Goal: Task Accomplishment & Management: Use online tool/utility

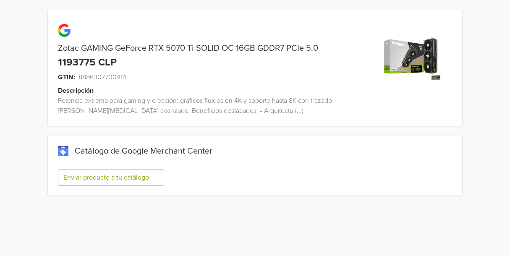
click at [108, 176] on button "Enviar producto a tu catálogo" at bounding box center [111, 177] width 106 height 16
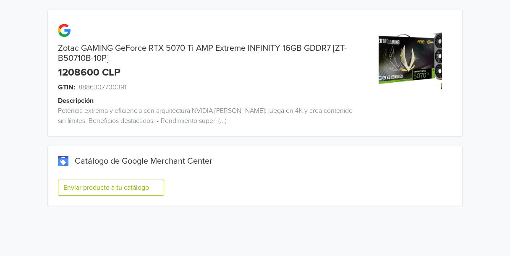
click at [133, 185] on button "Enviar producto a tu catálogo" at bounding box center [111, 188] width 106 height 16
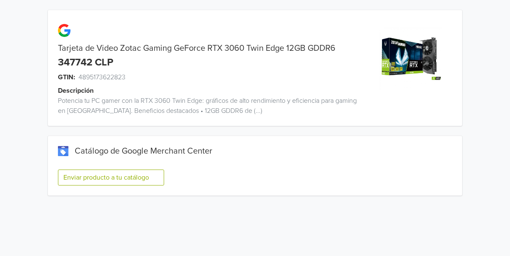
click at [87, 174] on button "Enviar producto a tu catálogo" at bounding box center [111, 177] width 106 height 16
